Goal: Task Accomplishment & Management: Use online tool/utility

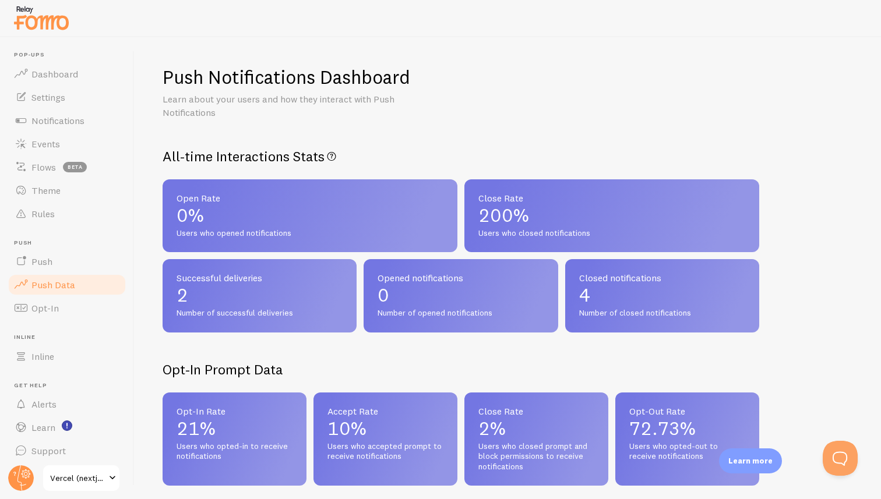
click at [41, 283] on span "Push Data" at bounding box center [53, 285] width 44 height 12
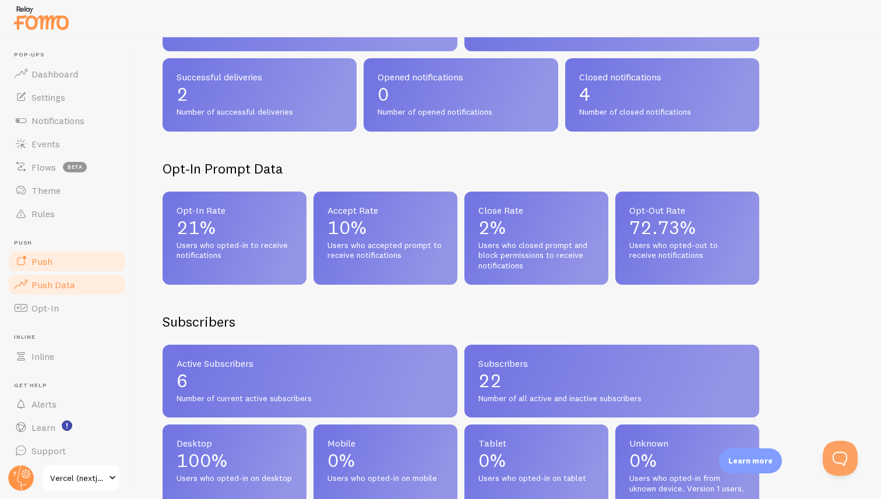
click at [61, 260] on link "Push" at bounding box center [67, 261] width 120 height 23
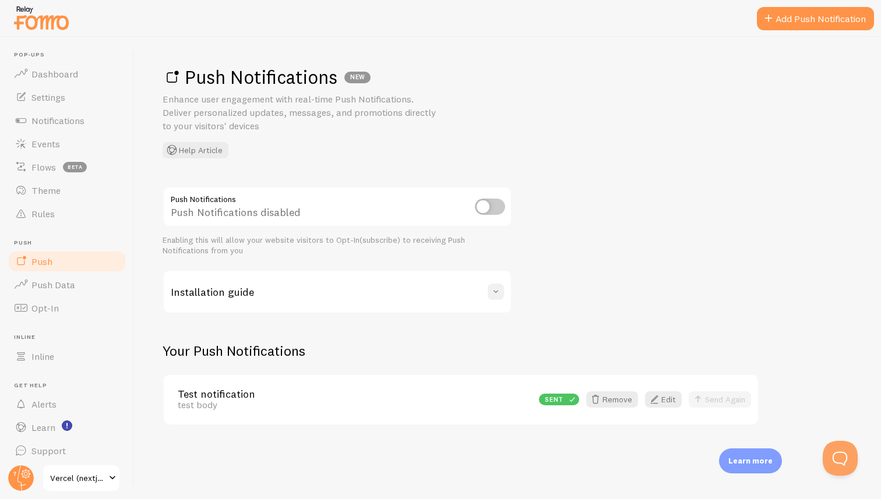
click at [488, 288] on button at bounding box center [496, 292] width 16 height 16
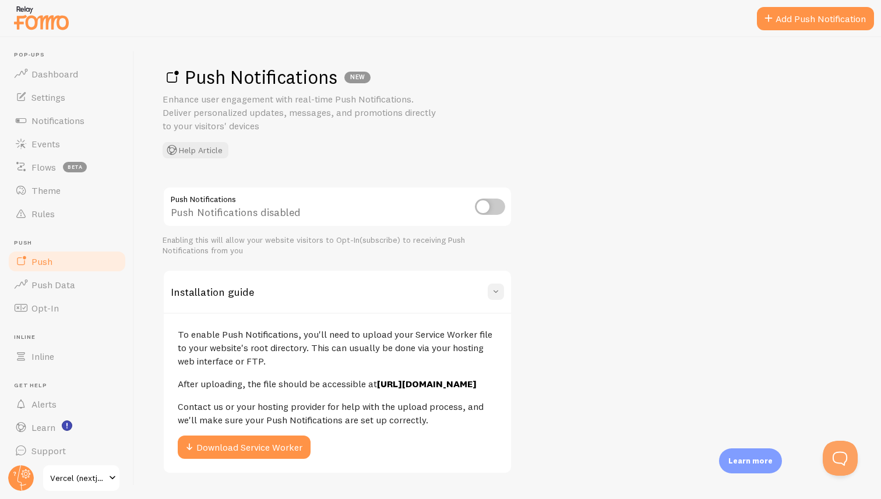
click at [488, 288] on button at bounding box center [496, 292] width 16 height 16
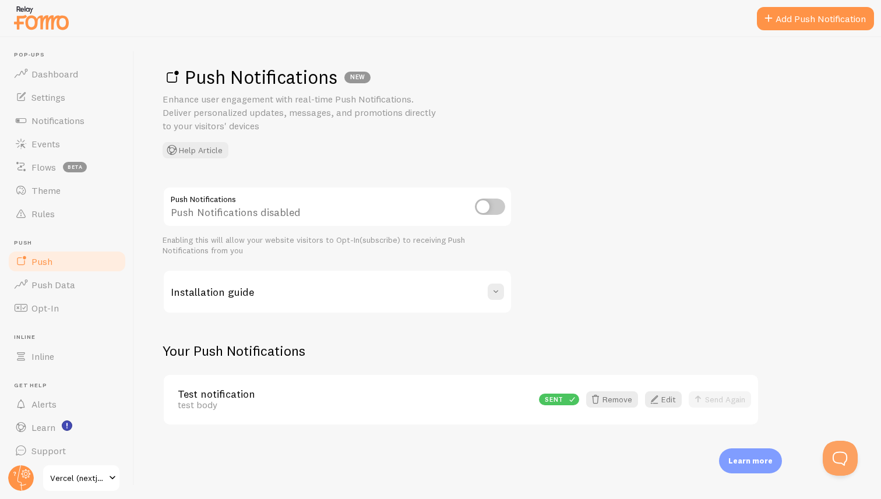
click at [716, 397] on div "Sent Remove Edit Send Again" at bounding box center [641, 400] width 219 height 16
click at [55, 280] on span "Push Data" at bounding box center [53, 285] width 44 height 12
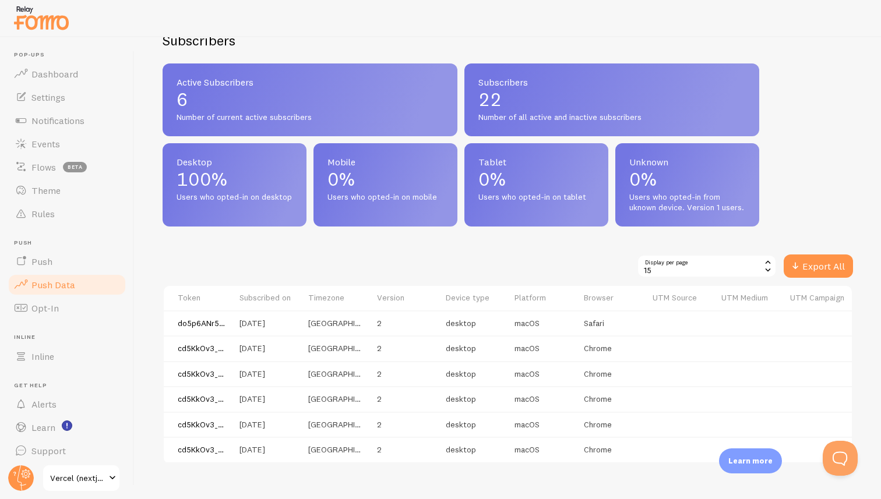
scroll to position [514, 0]
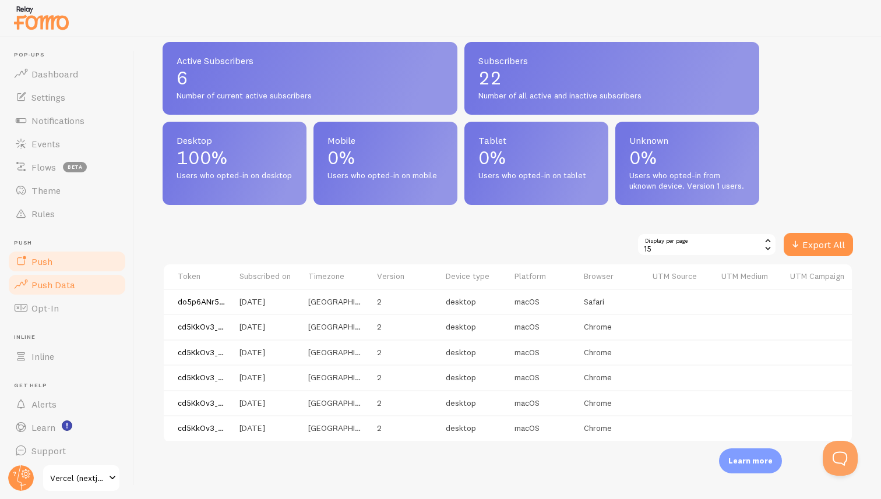
click at [30, 262] on link "Push" at bounding box center [67, 261] width 120 height 23
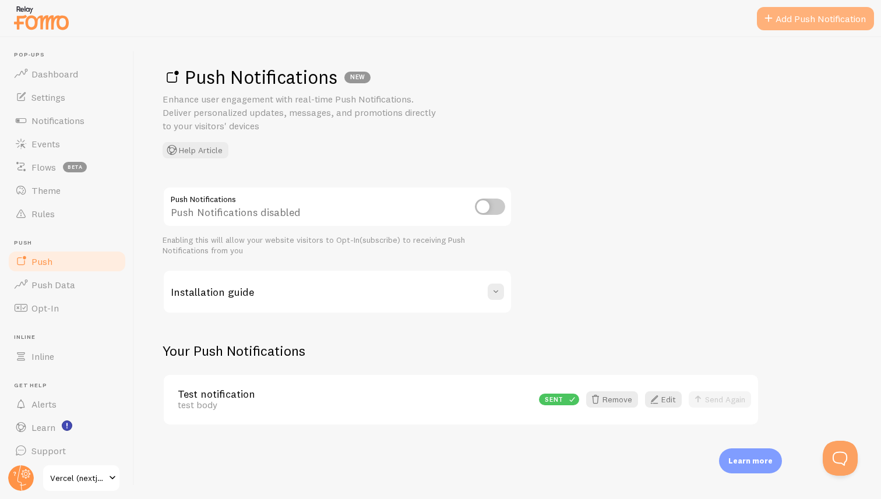
click at [798, 24] on link "Add Push Notification" at bounding box center [815, 18] width 117 height 23
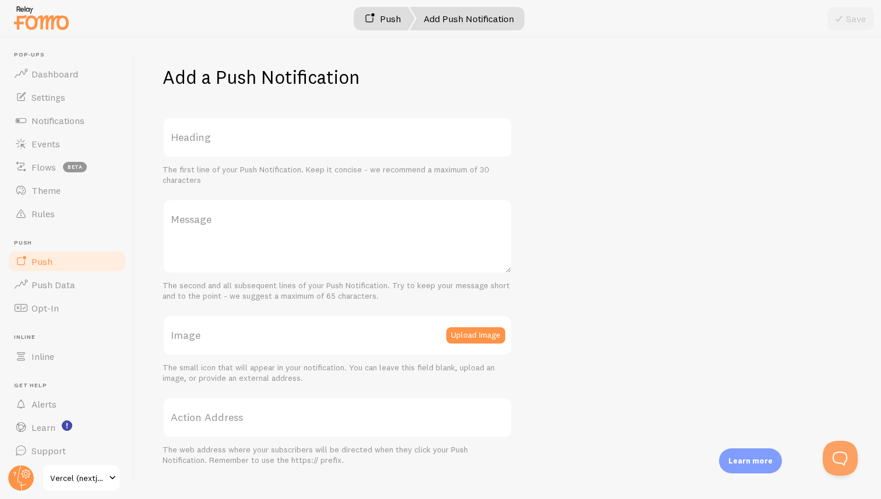
click at [382, 21] on link "Push" at bounding box center [382, 18] width 65 height 23
